Goal: Task Accomplishment & Management: Manage account settings

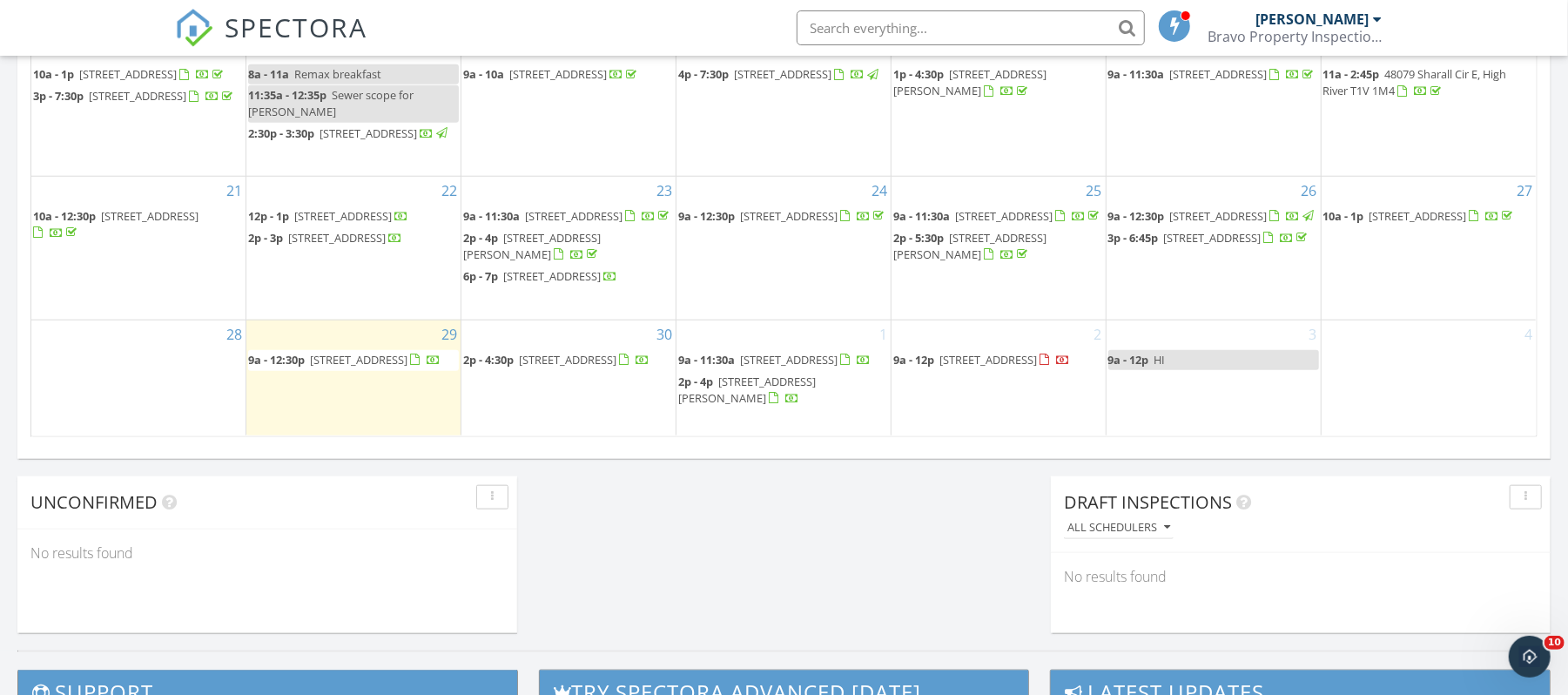
scroll to position [1620, 1604]
click at [1245, 13] on div "Jeffry Fleming Bravo Property Inspections" at bounding box center [1295, 28] width 174 height 56
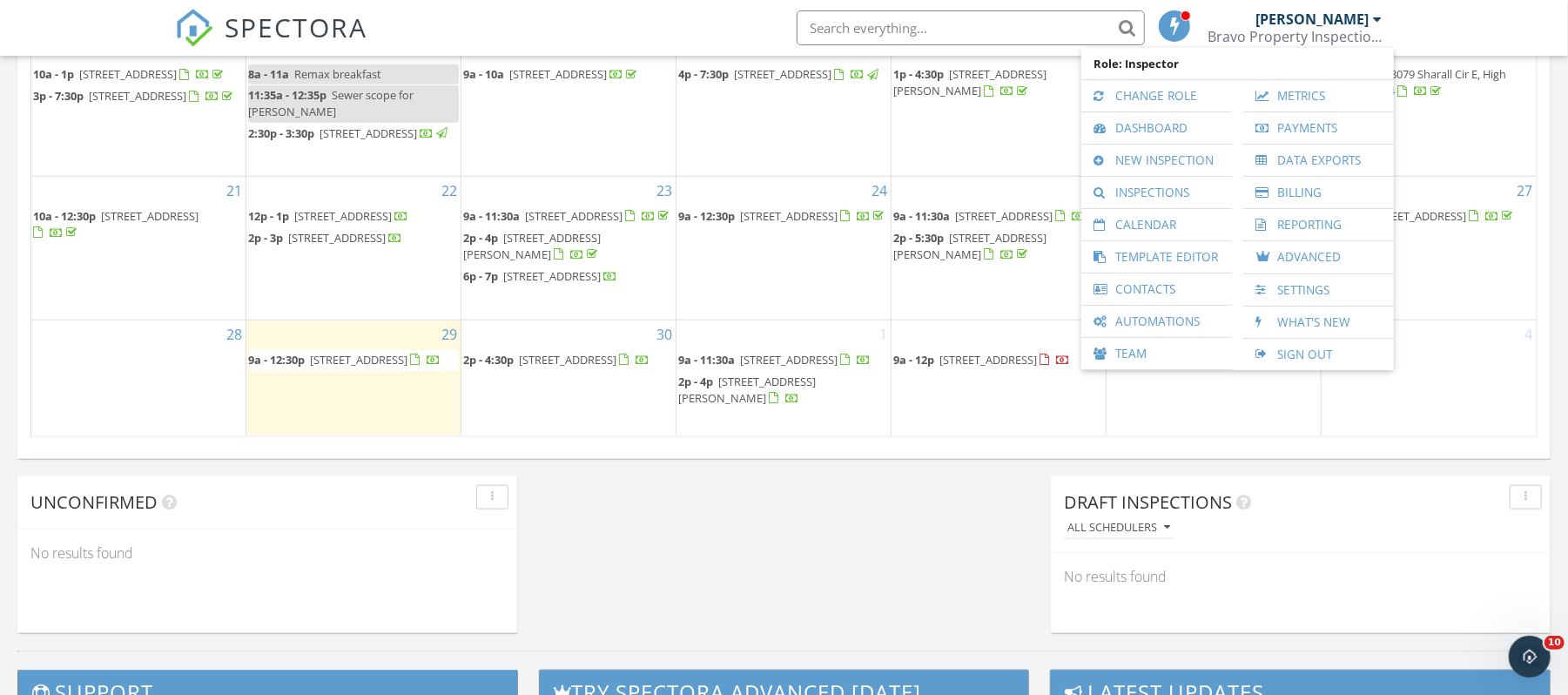
click at [383, 363] on span "9a - 12:30p 127 citadel estates place, Calgary T3G5E5" at bounding box center [344, 361] width 192 height 17
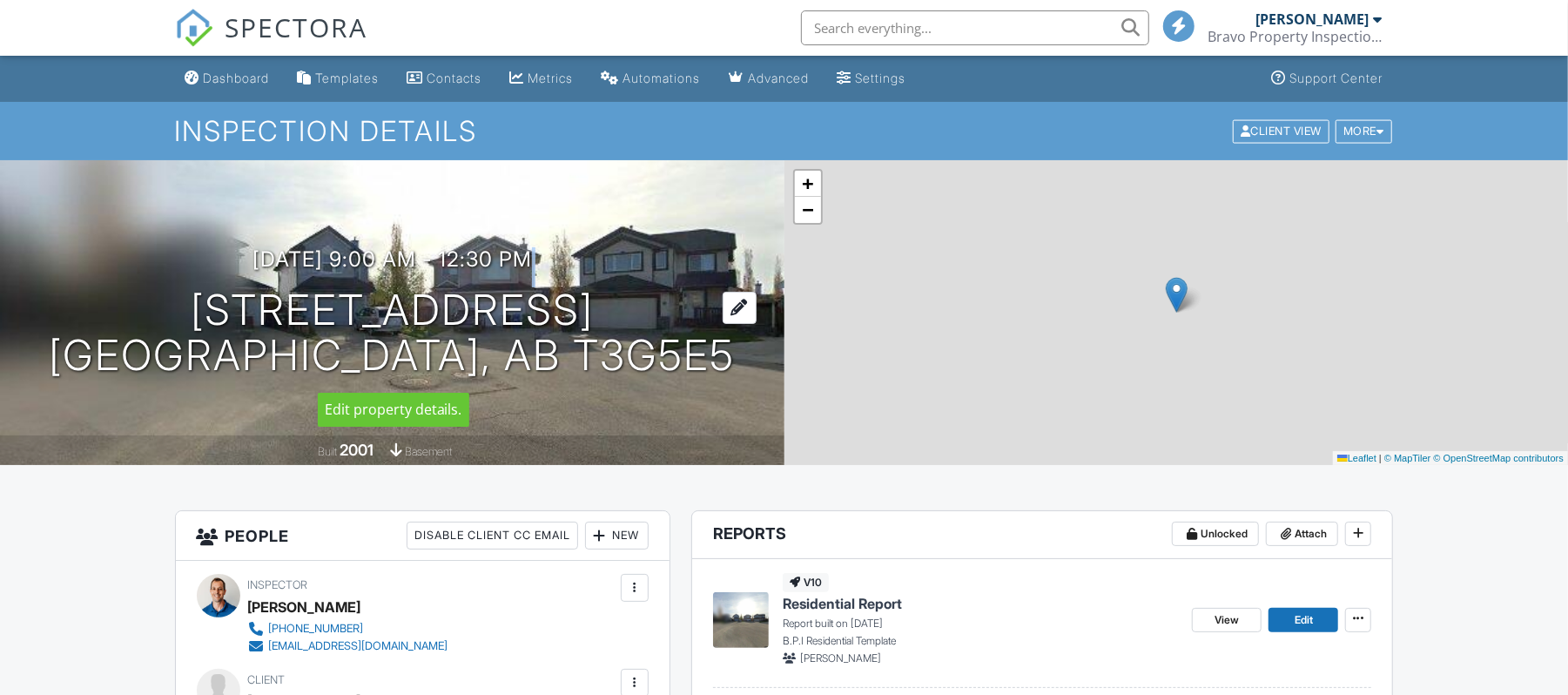
click at [683, 290] on div "[DATE] 9:00 am - 12:30 pm [STREET_ADDRESS] [GEOGRAPHIC_DATA], AB T3G5E5" at bounding box center [392, 313] width 784 height 131
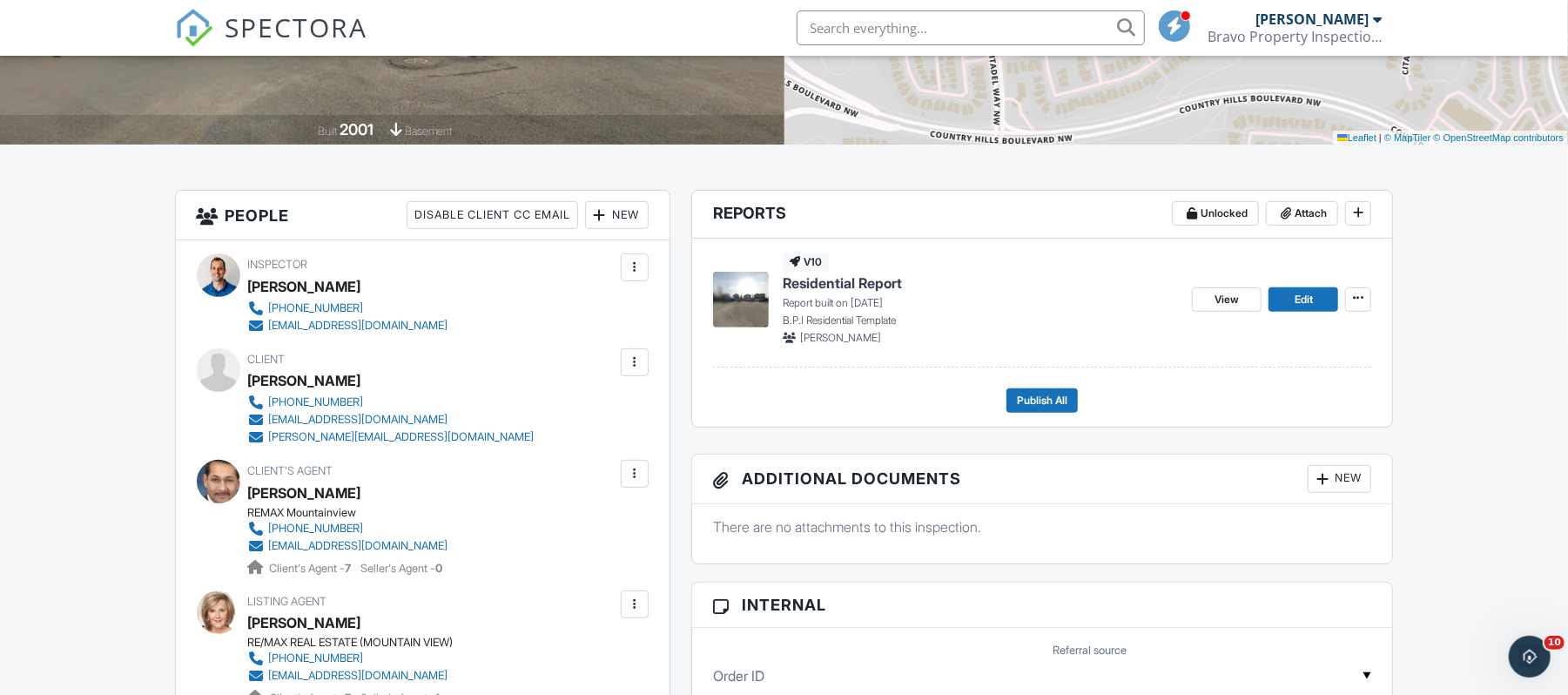
scroll to position [348, 0]
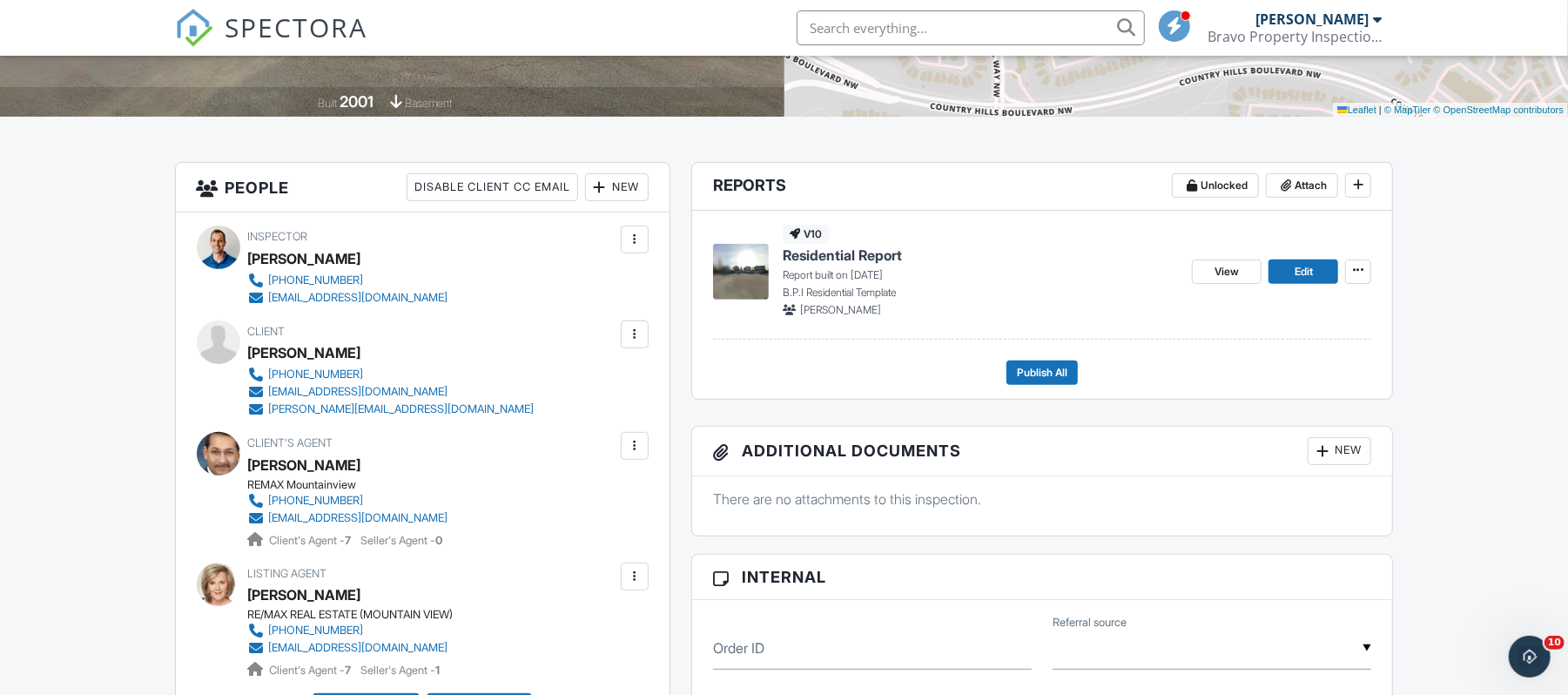
drag, startPoint x: 433, startPoint y: 352, endPoint x: 250, endPoint y: 345, distance: 183.1
click at [250, 345] on div "Client Louie_Celine Edora_Ciani 403-561-2828 louieedora@hotmail.com c.ciani@hot…" at bounding box center [433, 368] width 370 height 98
copy div "Louie_Celine Edora_Ciani"
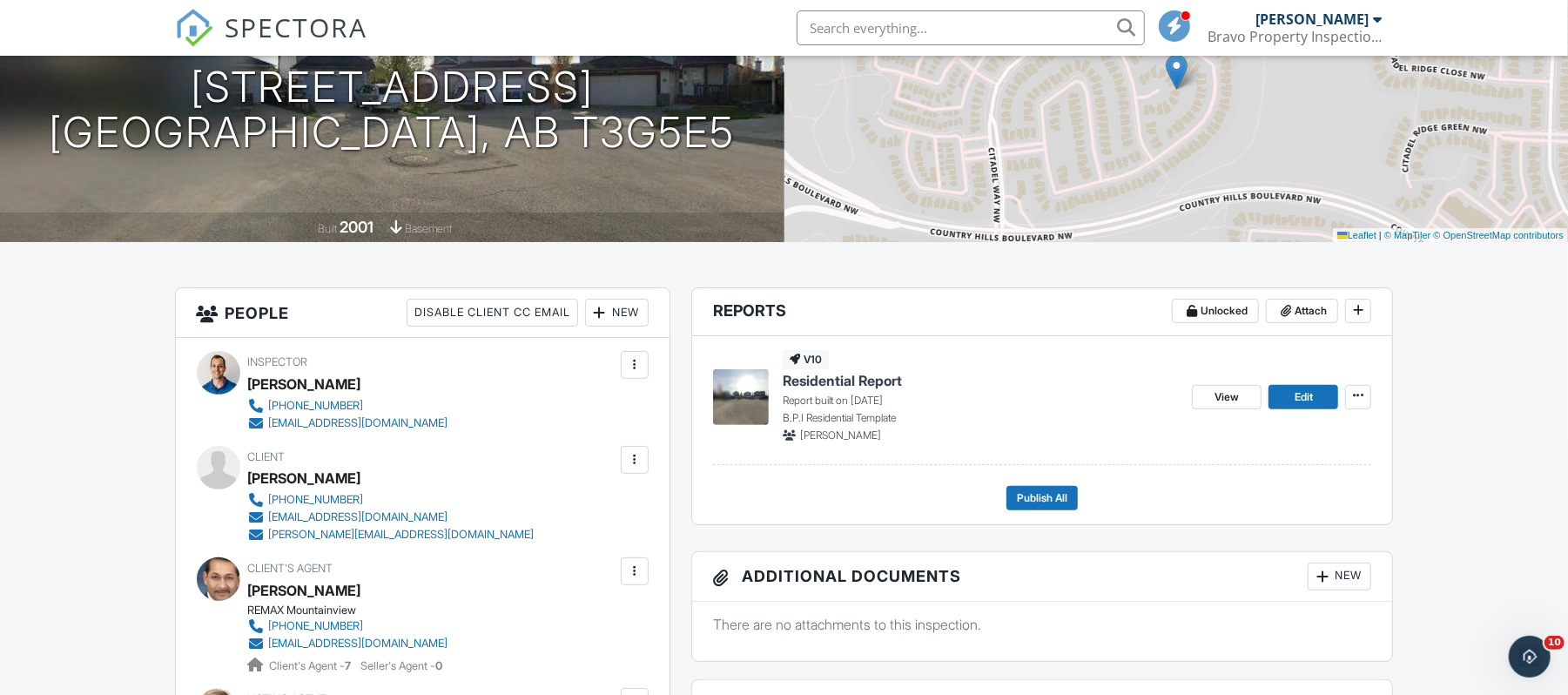
scroll to position [0, 0]
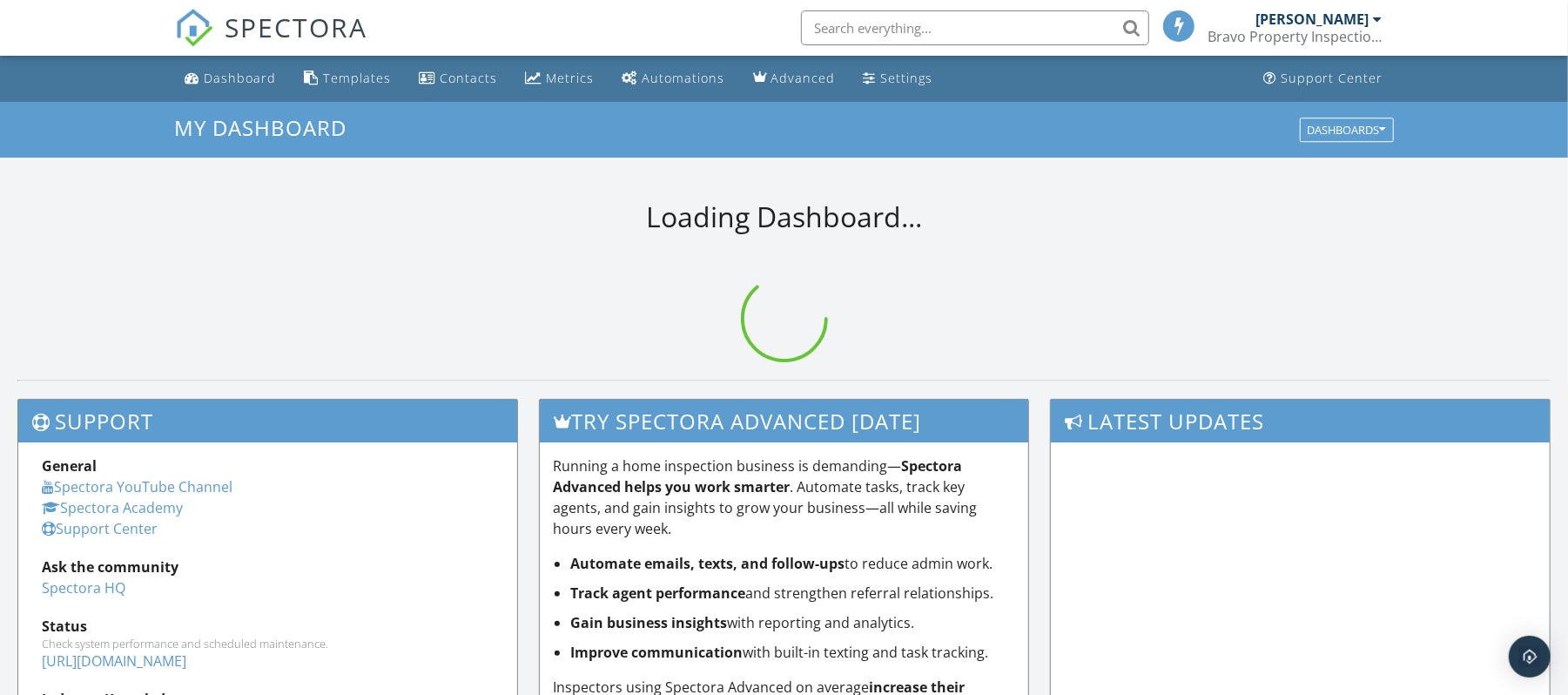
click at [1073, 22] on input "text" at bounding box center [974, 28] width 348 height 35
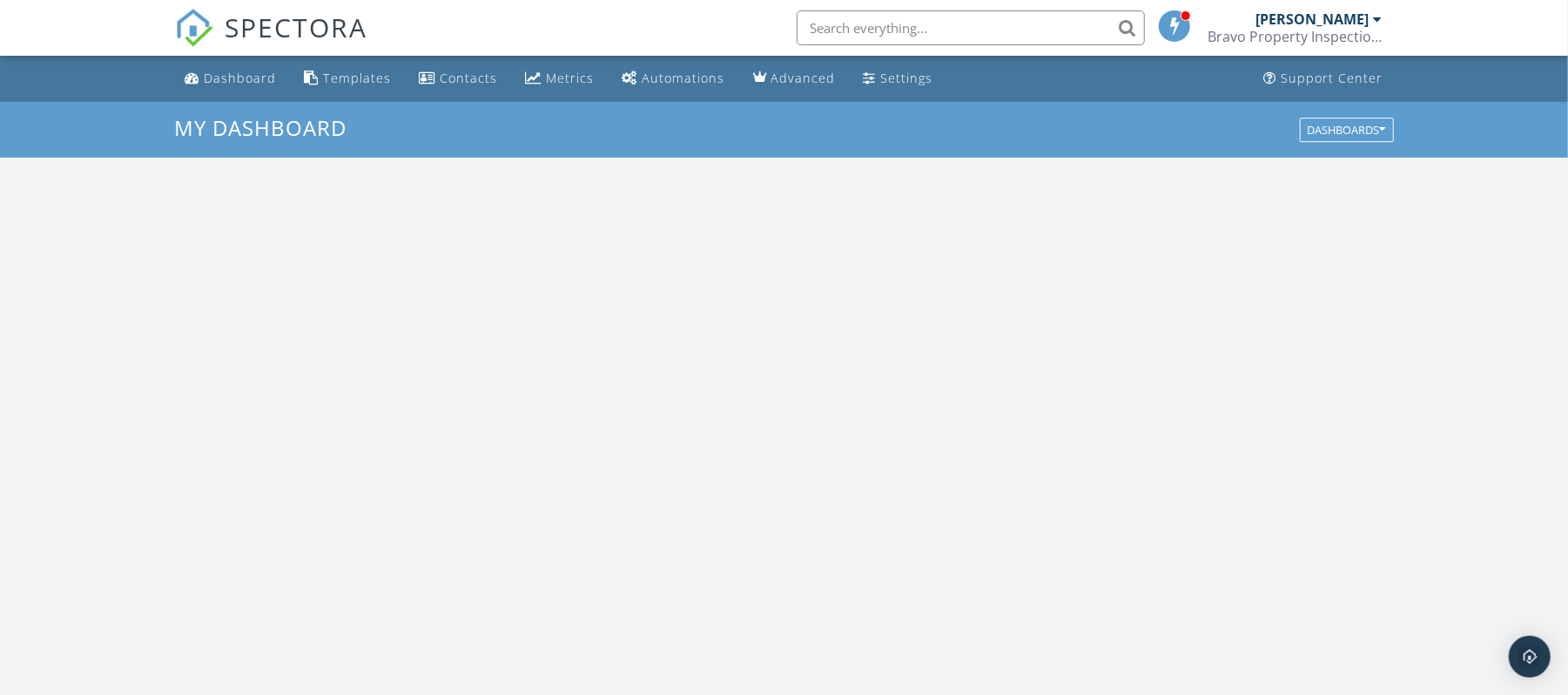
scroll to position [1620, 1604]
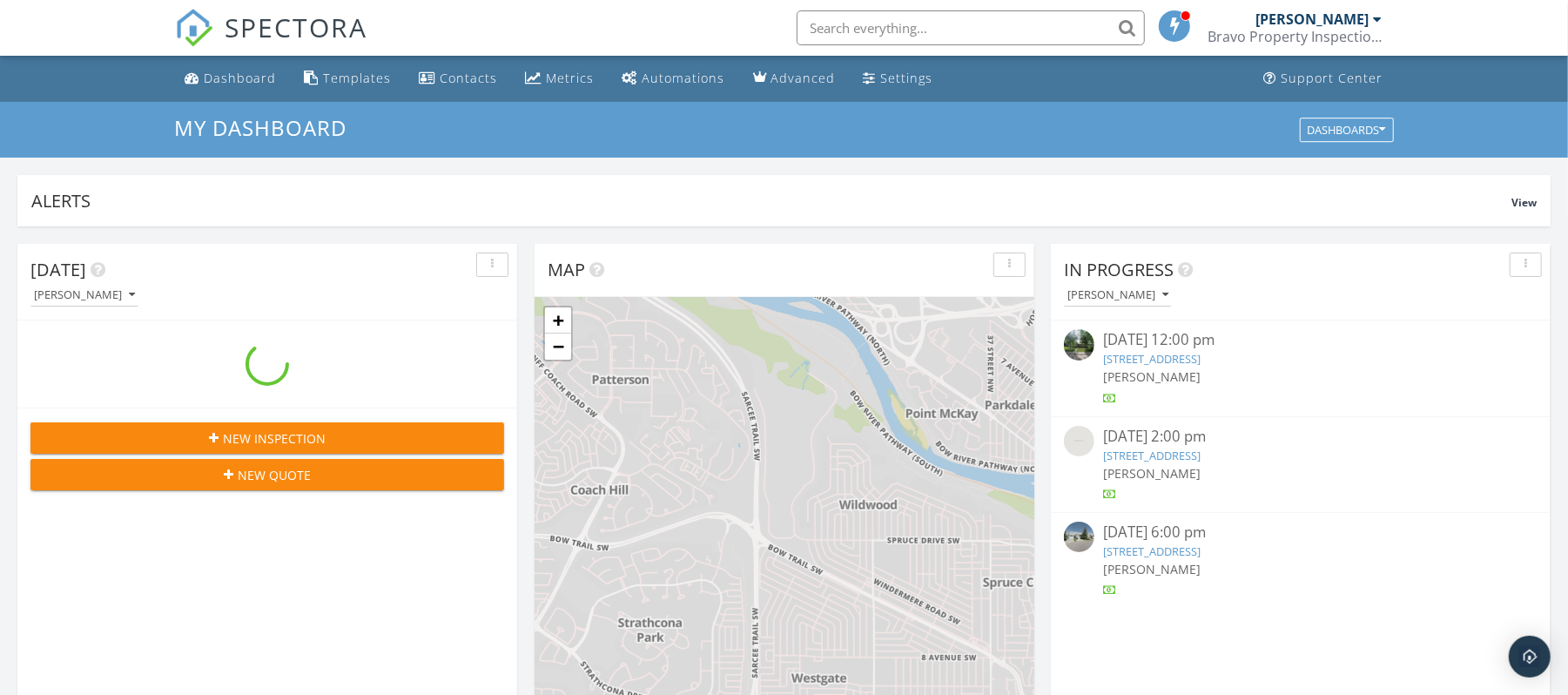
paste input "24 Edgeburn Crescent NW"
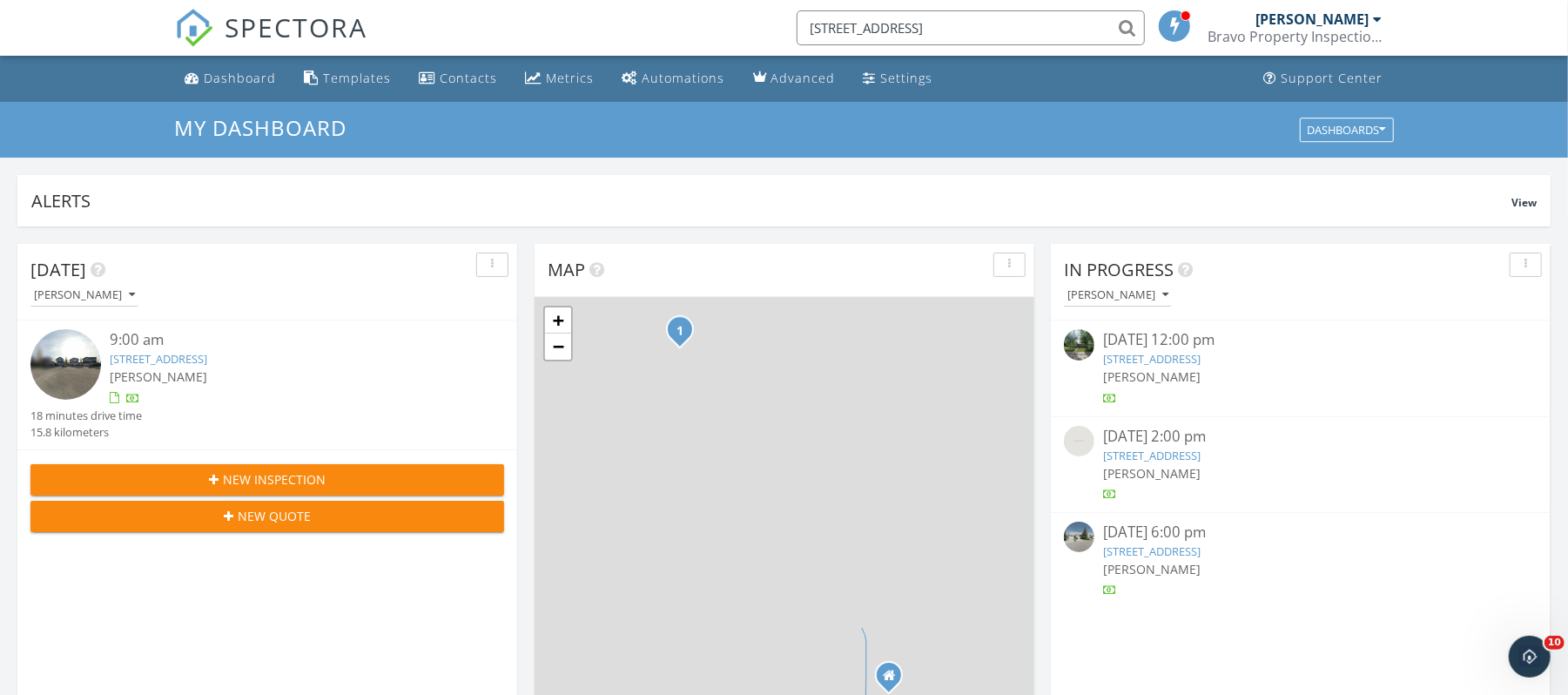
scroll to position [0, 0]
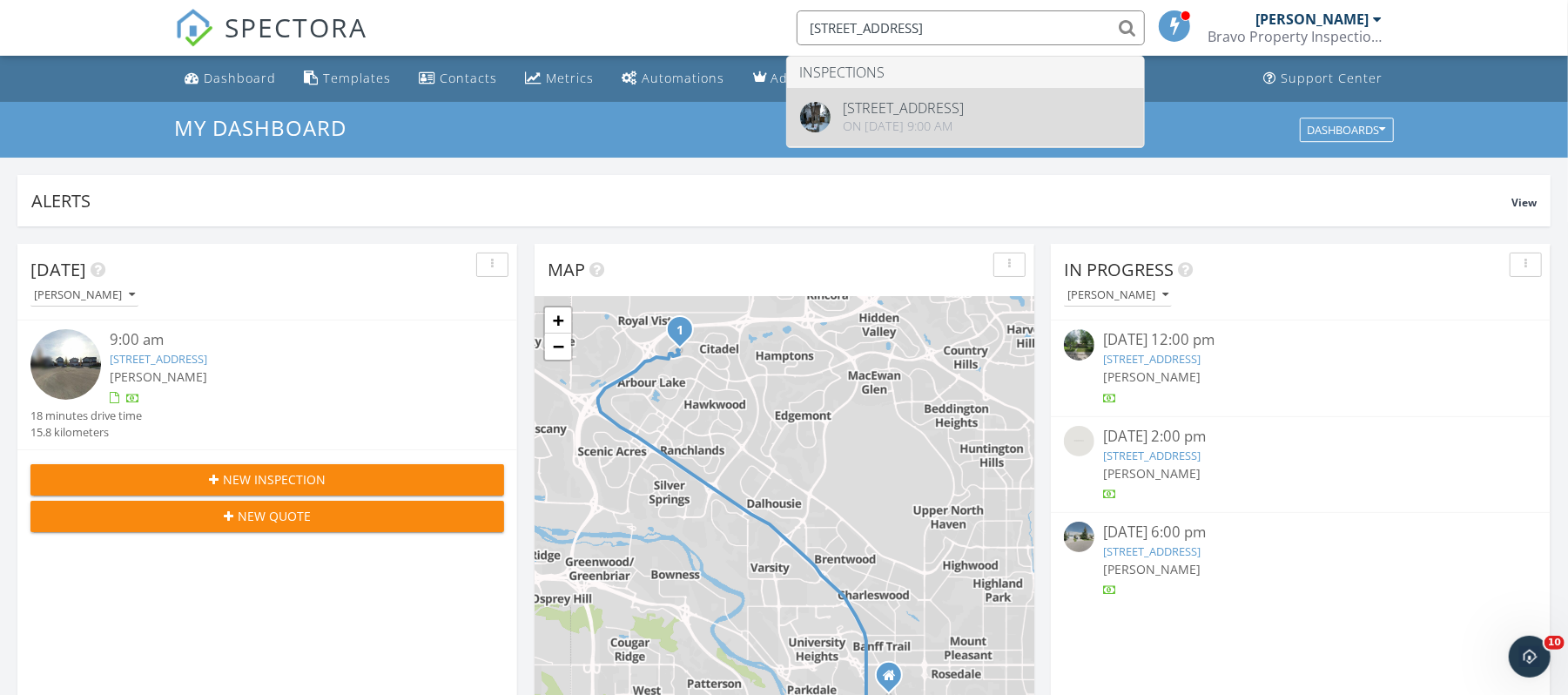
type input "24 Edgeburn Crescent NW"
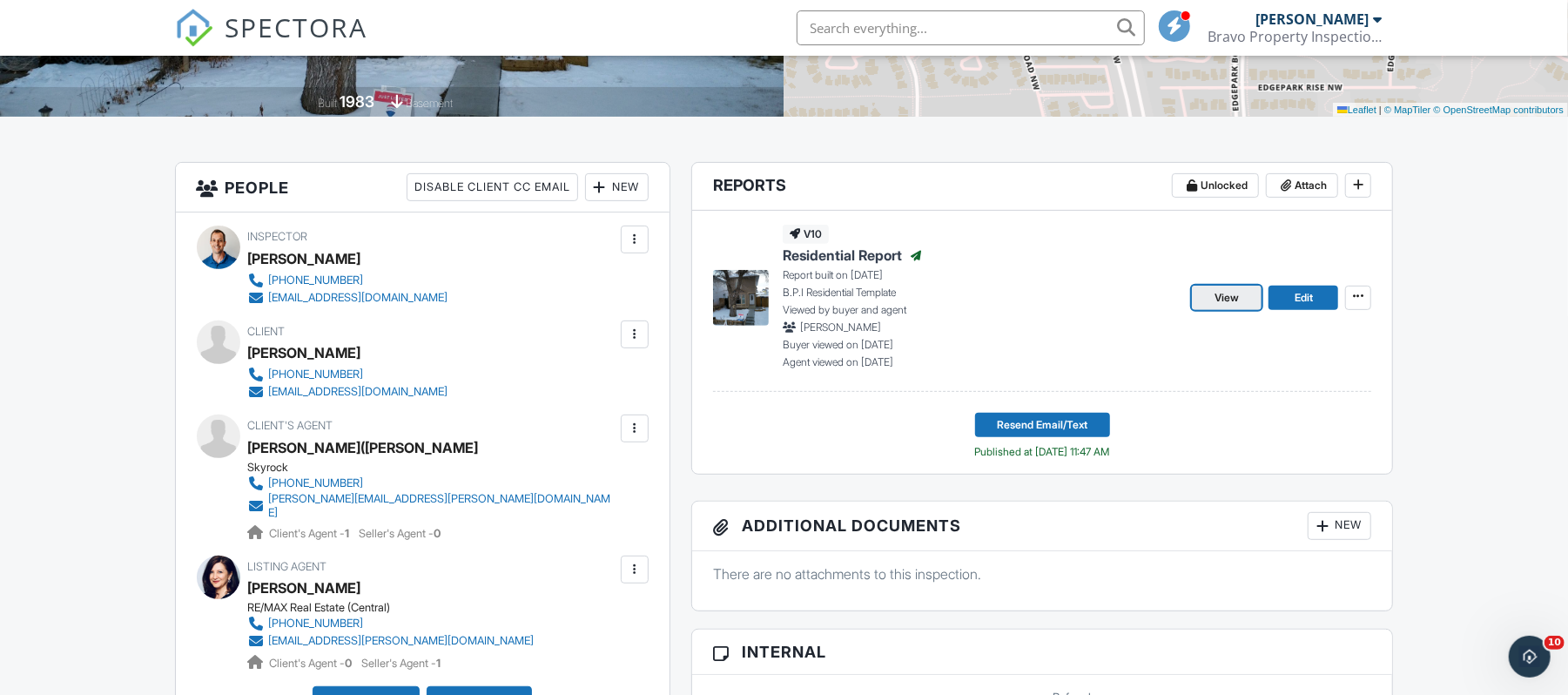
click at [1216, 298] on span "View" at bounding box center [1226, 298] width 24 height 17
